Goal: Information Seeking & Learning: Learn about a topic

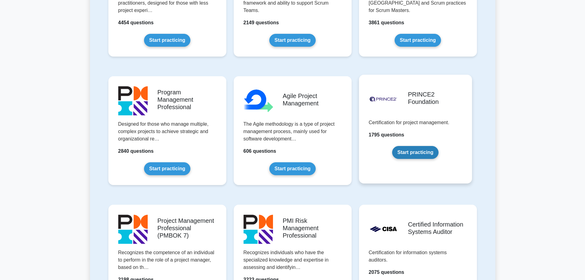
scroll to position [369, 0]
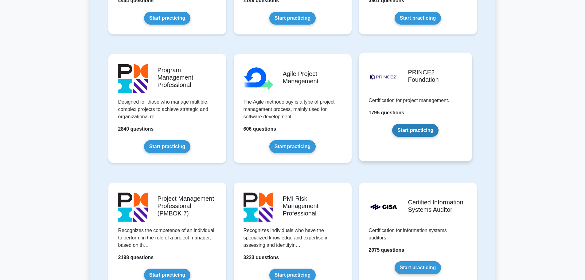
click at [428, 129] on link "Start practicing" at bounding box center [415, 130] width 46 height 13
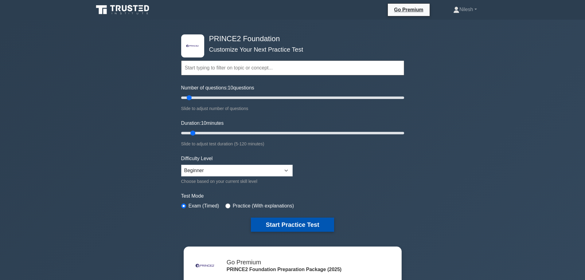
click at [295, 225] on button "Start Practice Test" at bounding box center [292, 225] width 83 height 14
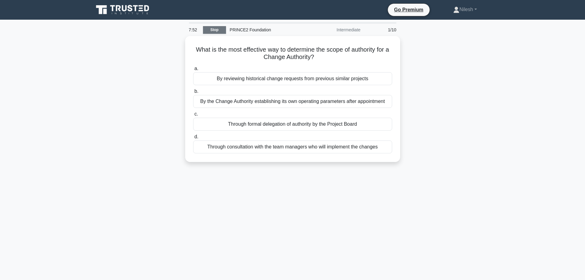
click at [216, 28] on link "Stop" at bounding box center [214, 30] width 23 height 8
